Goal: Find contact information: Find contact information

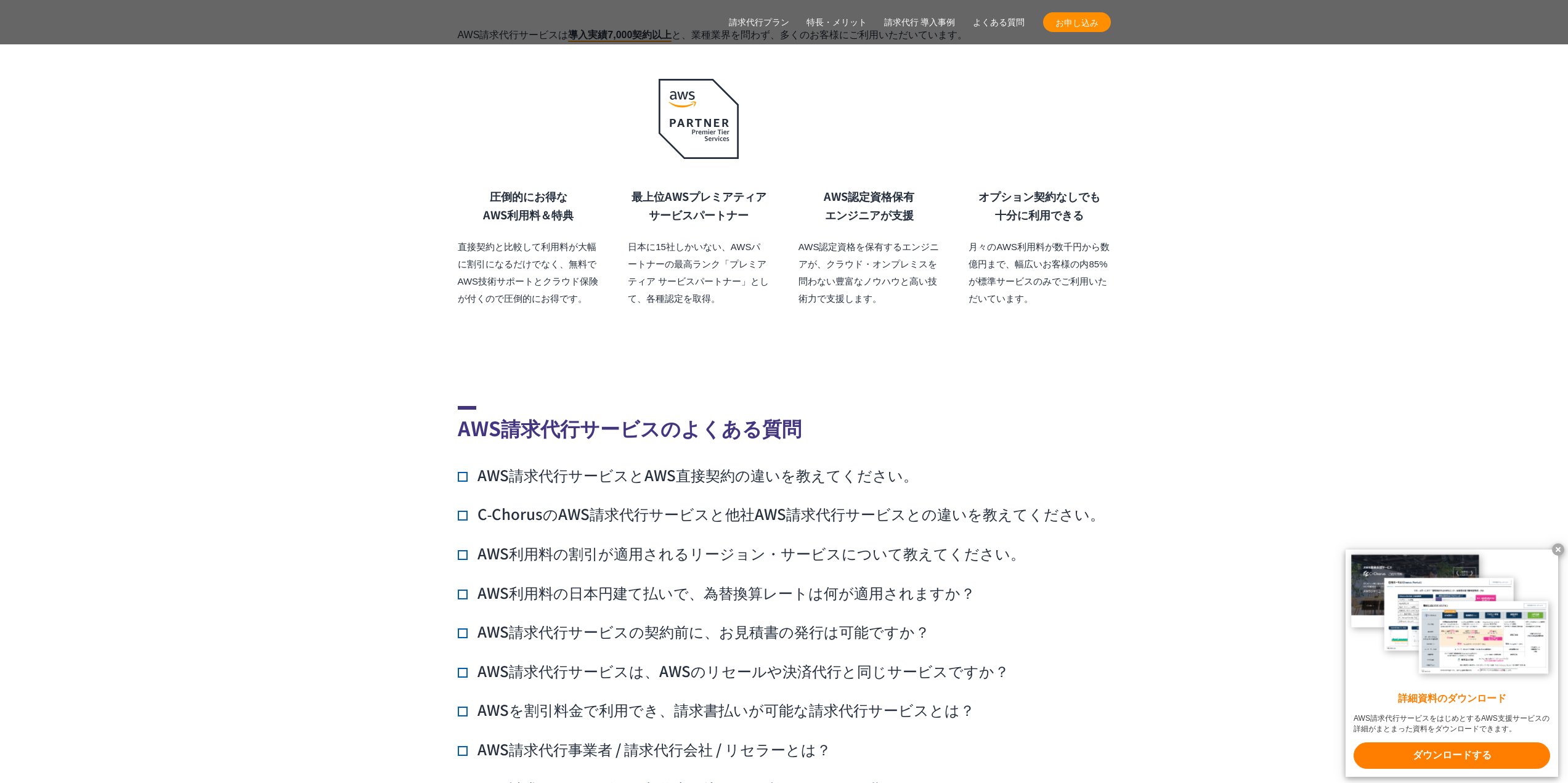
scroll to position [8629, 0]
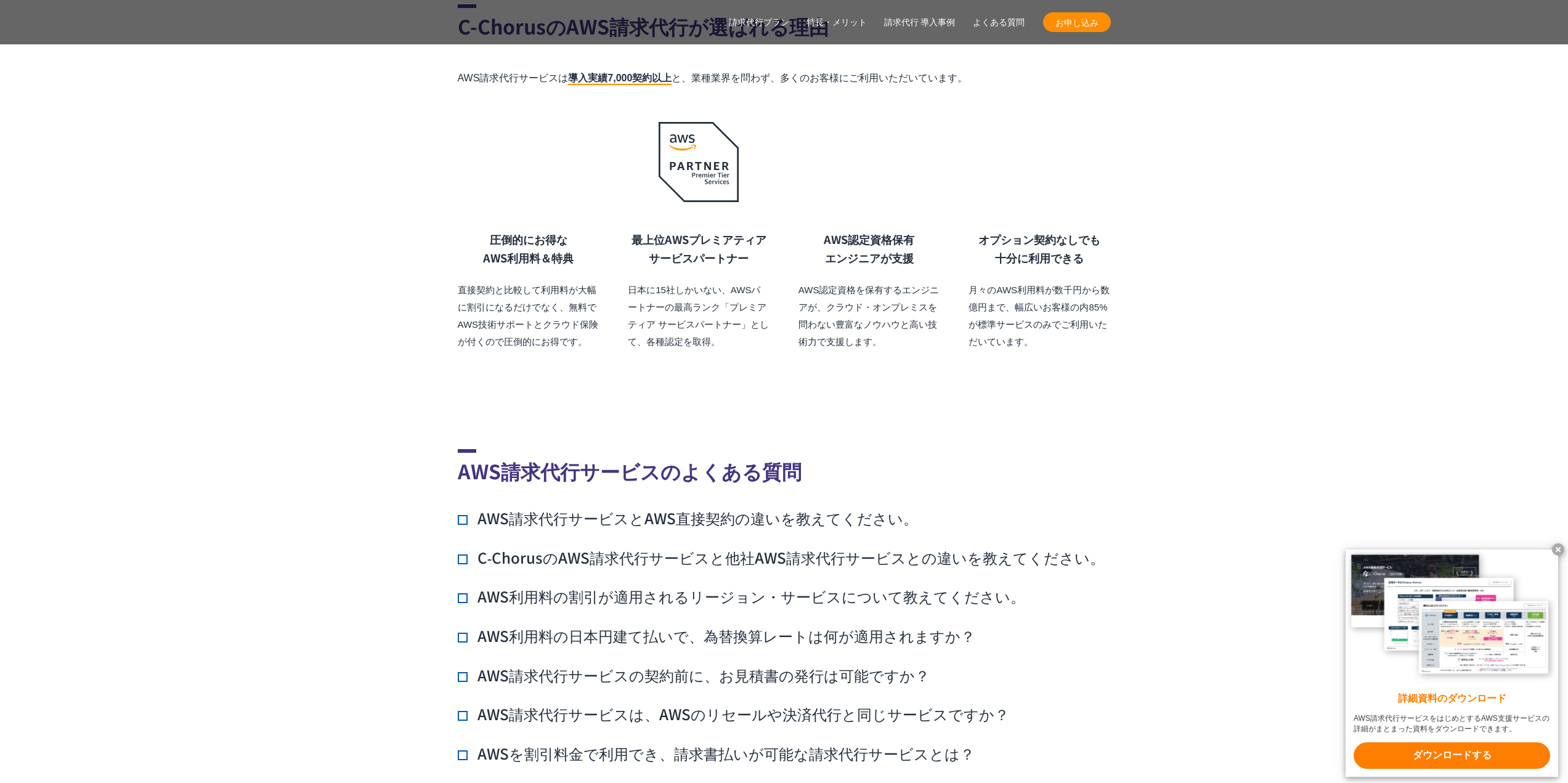
click at [681, 202] on img at bounding box center [699, 162] width 80 height 80
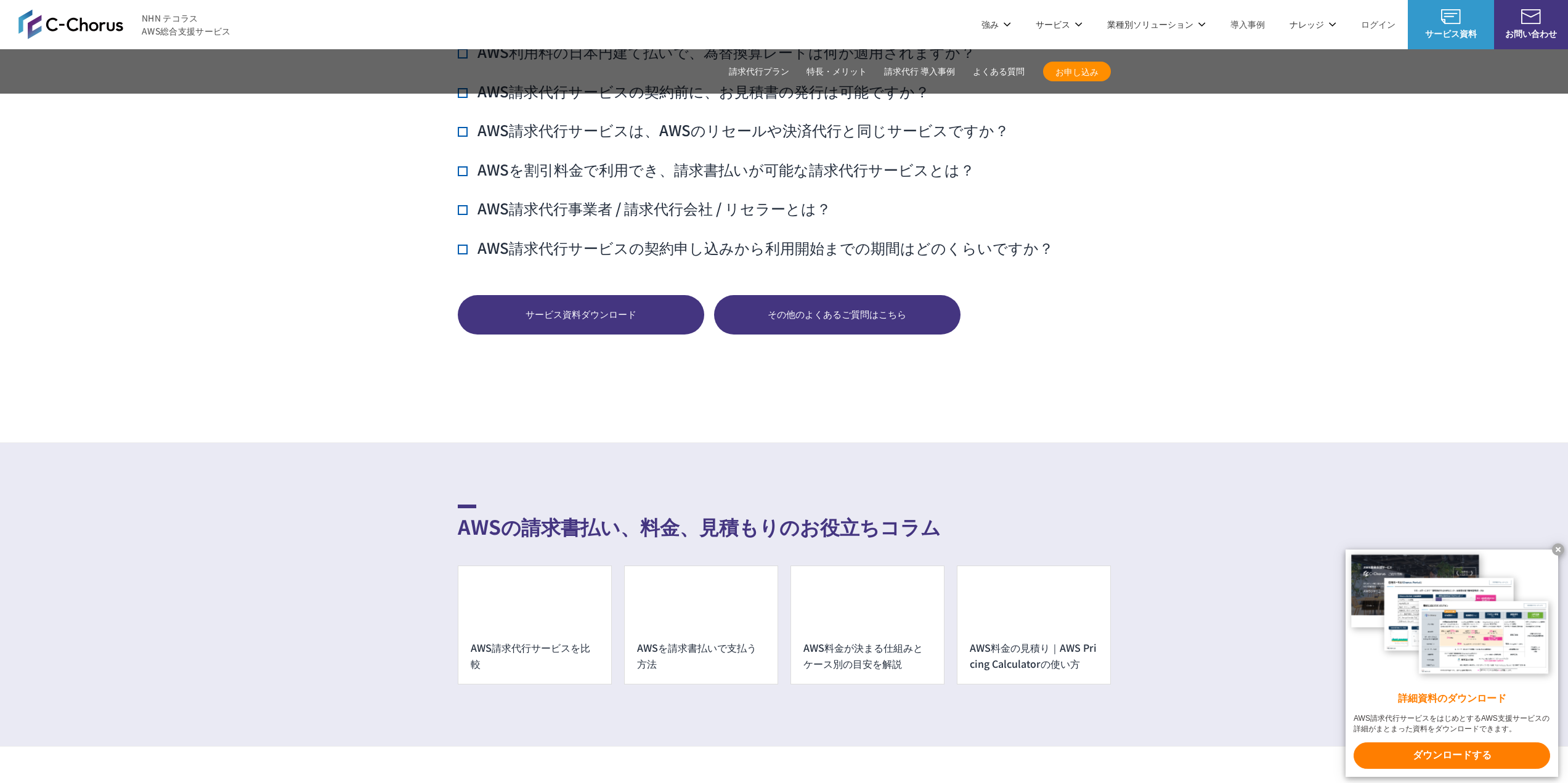
scroll to position [9061, 0]
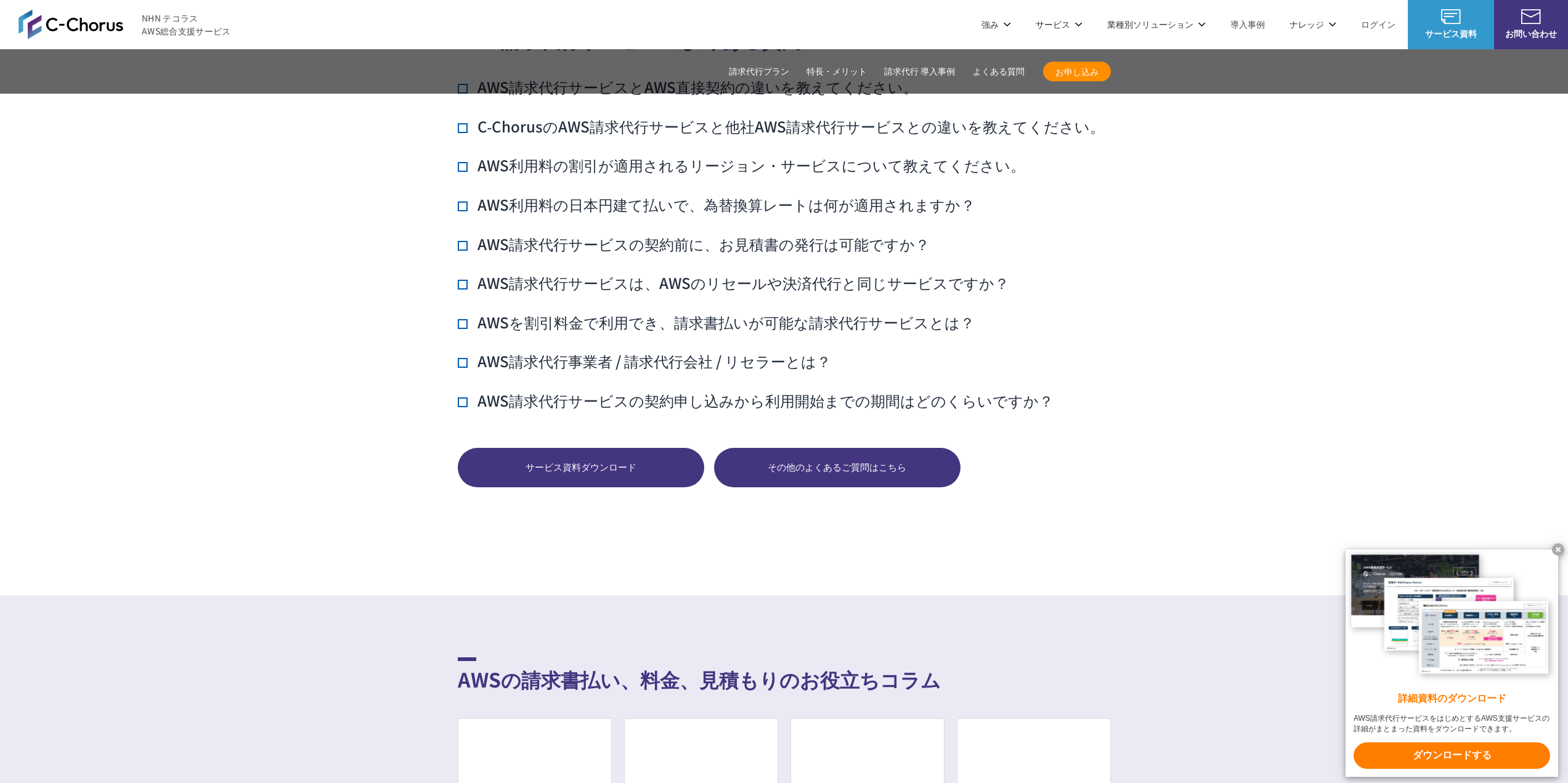
click at [534, 103] on link "AWS請求代行サービス" at bounding box center [510, 104] width 87 height 12
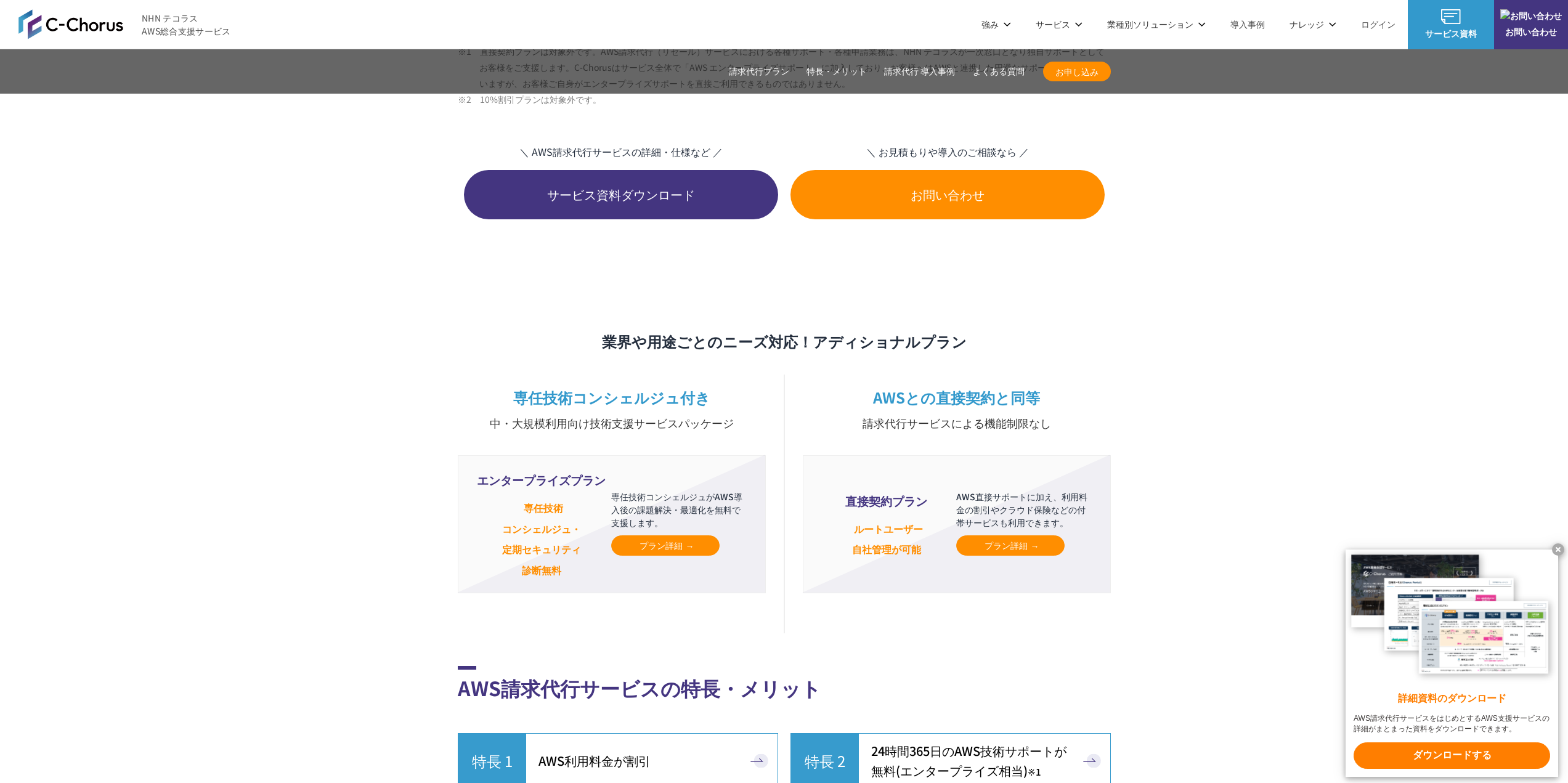
scroll to position [2589, 0]
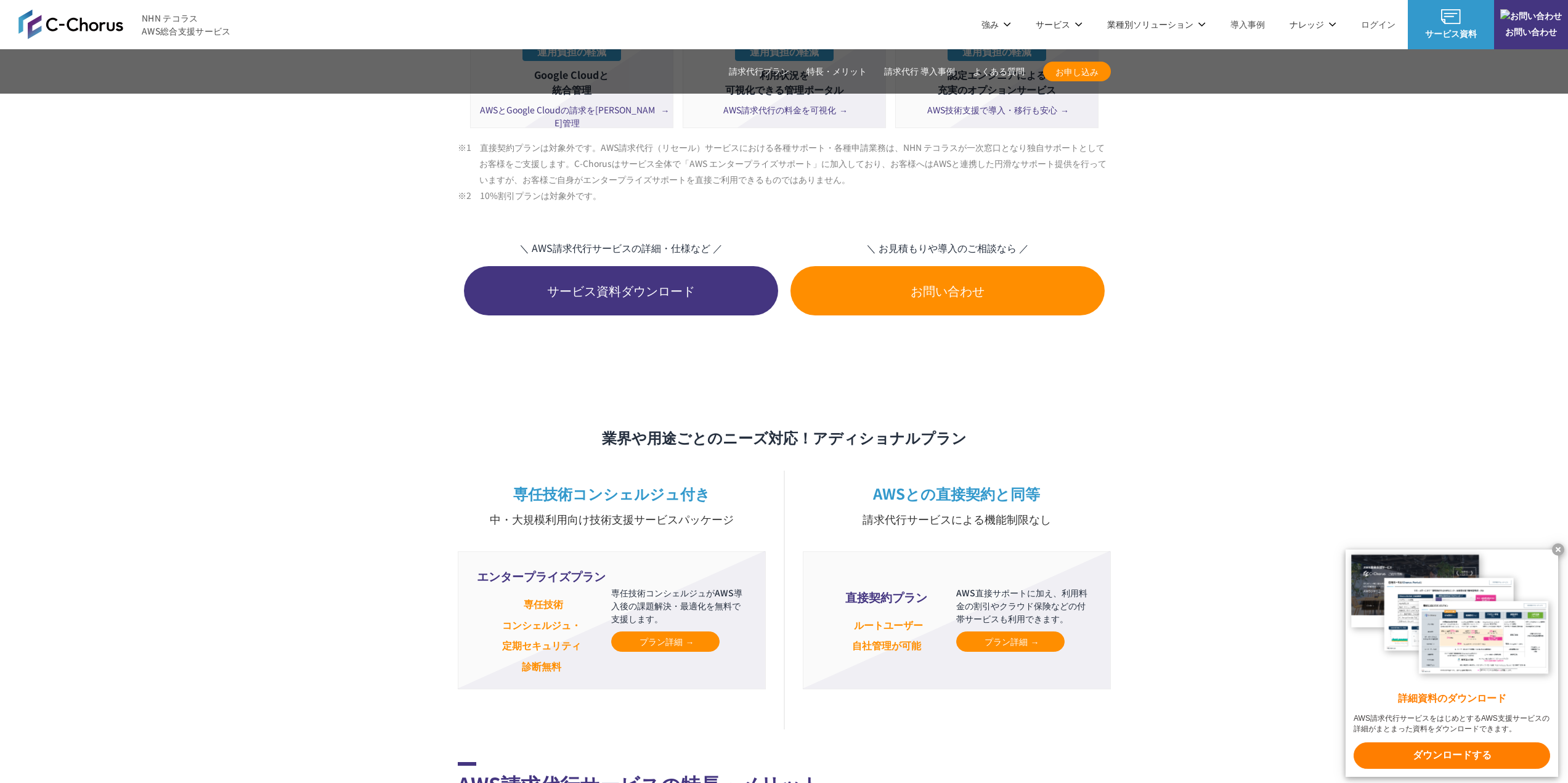
click at [524, 81] on div "C-Chorusの強み 管理ポータル 開発ロードマップ C-Chorusのサポート 資料を請求する まずは相談する" at bounding box center [784, 115] width 1568 height 132
click at [518, 78] on link "C-Chorusの強み" at bounding box center [507, 73] width 63 height 12
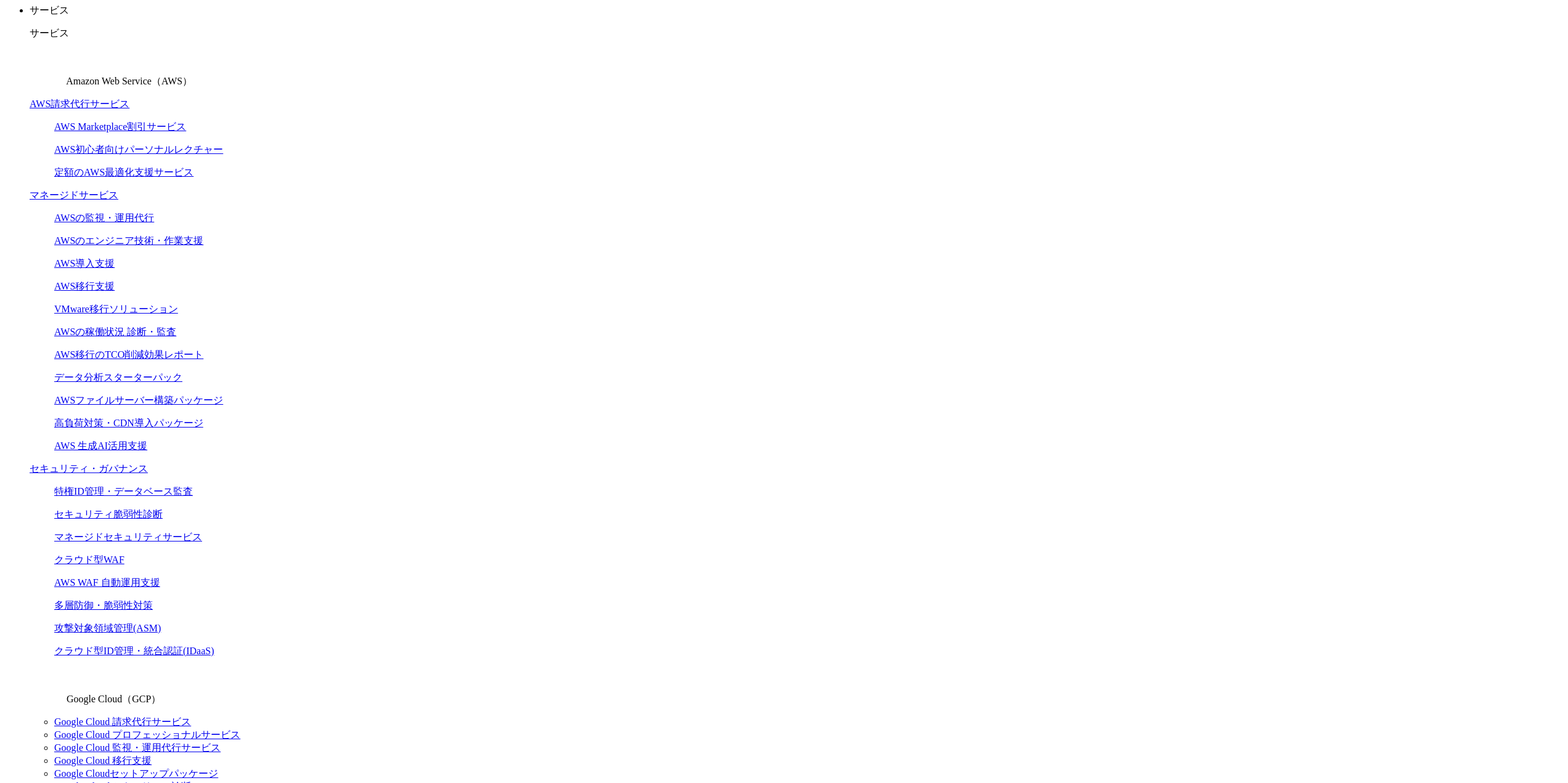
scroll to position [123, 0]
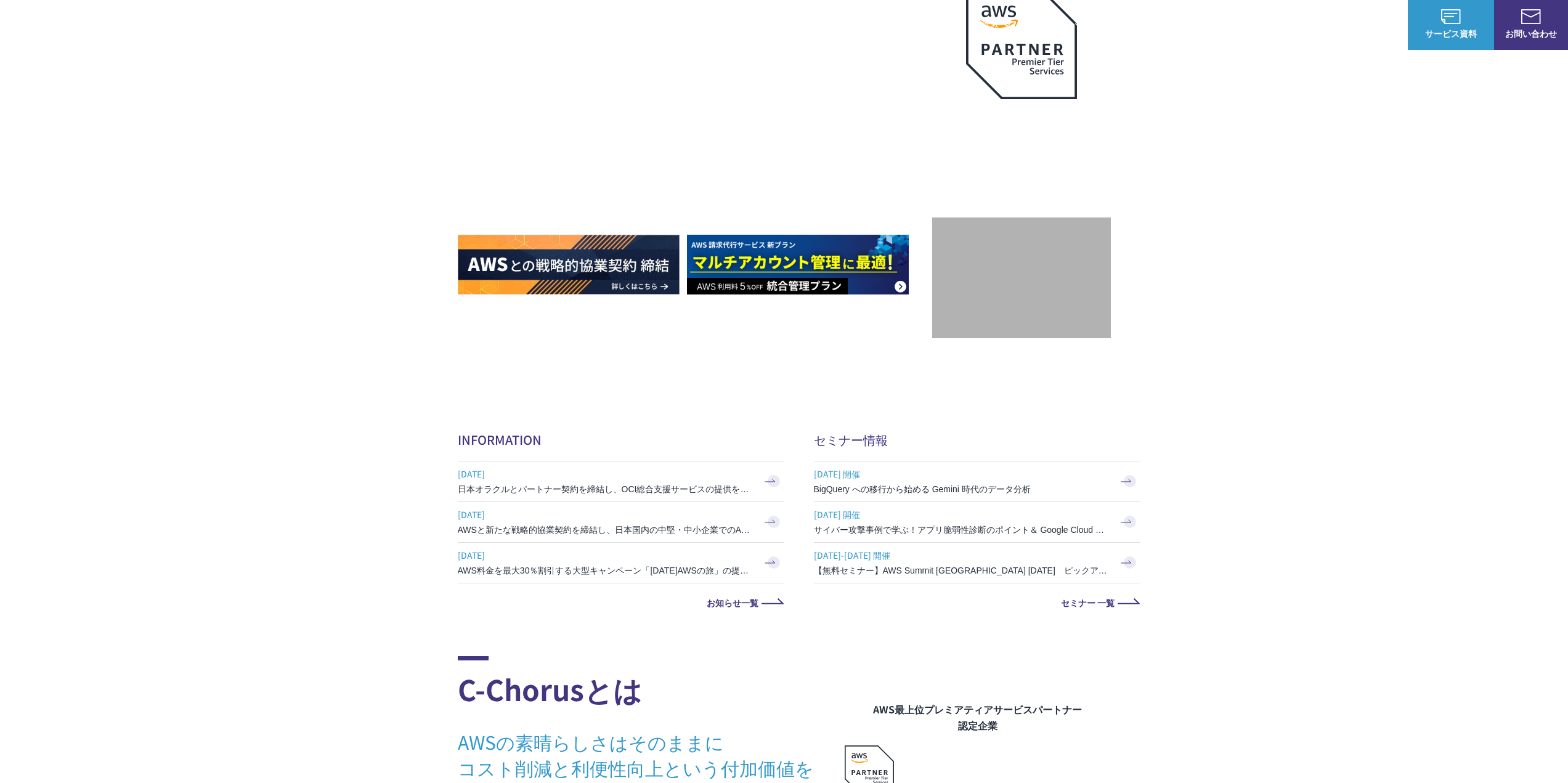
click at [1528, 36] on span "お問い合わせ" at bounding box center [1531, 34] width 74 height 13
